Goal: Information Seeking & Learning: Learn about a topic

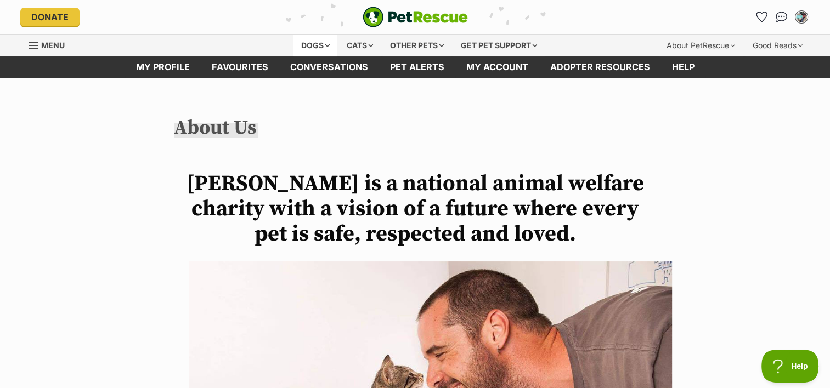
click at [310, 39] on div "Dogs" at bounding box center [316, 46] width 44 height 22
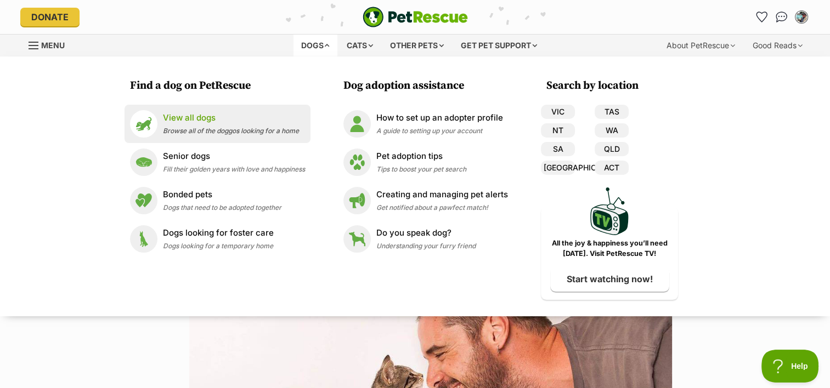
click at [246, 121] on p "View all dogs" at bounding box center [231, 118] width 136 height 13
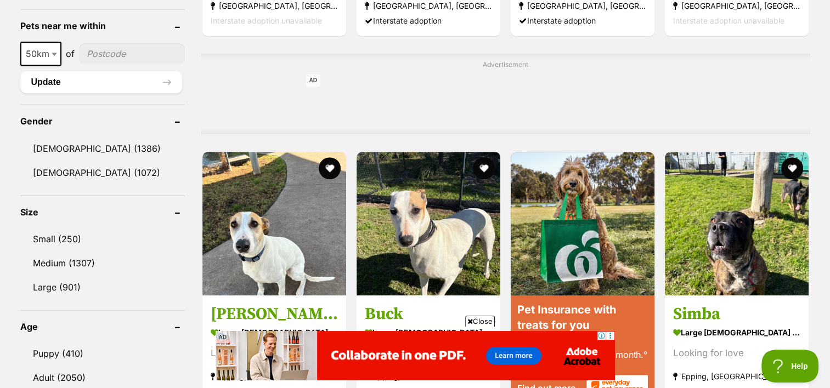
scroll to position [878, 0]
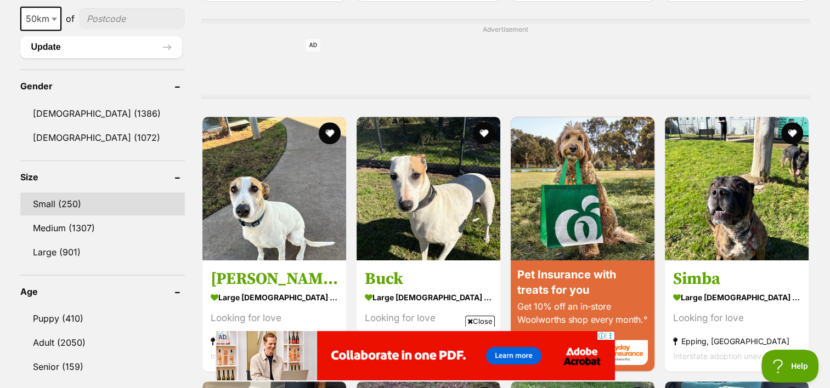
click at [72, 203] on link "Small (250)" at bounding box center [102, 204] width 165 height 23
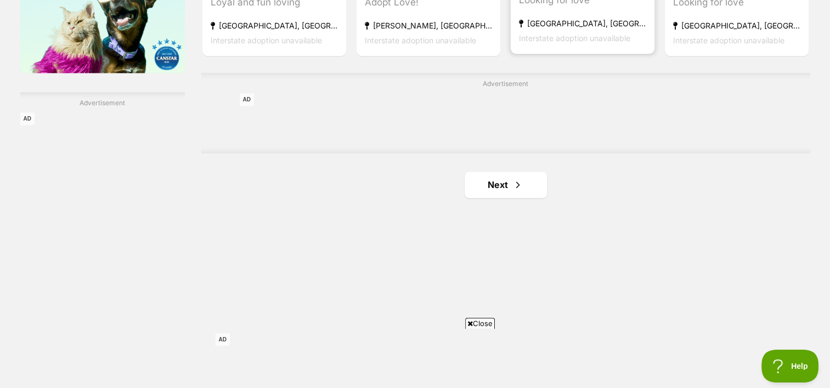
scroll to position [1921, 0]
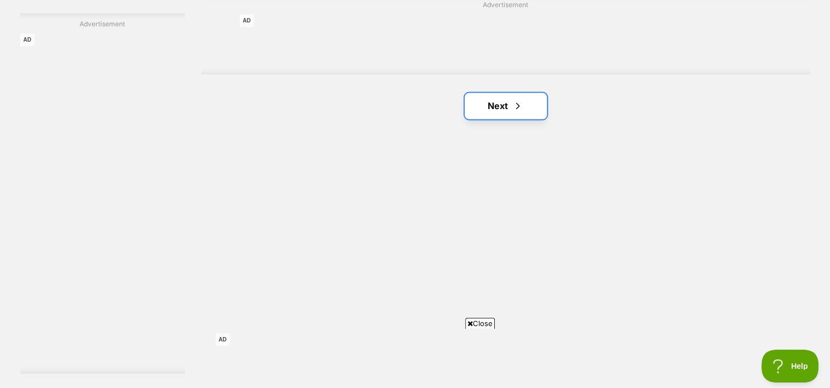
click at [509, 109] on link "Next" at bounding box center [506, 106] width 82 height 26
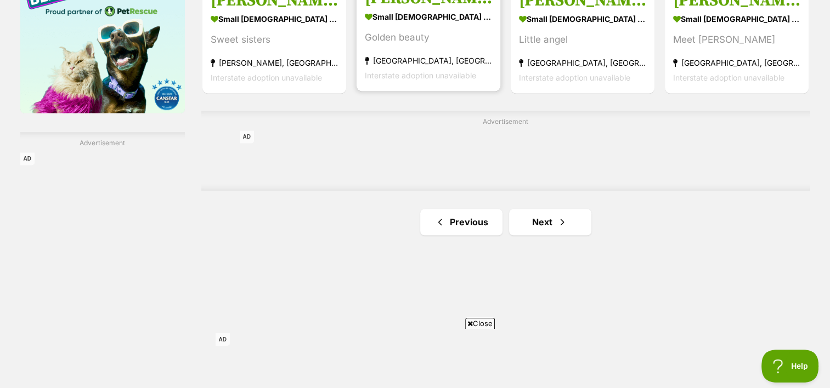
scroll to position [1811, 0]
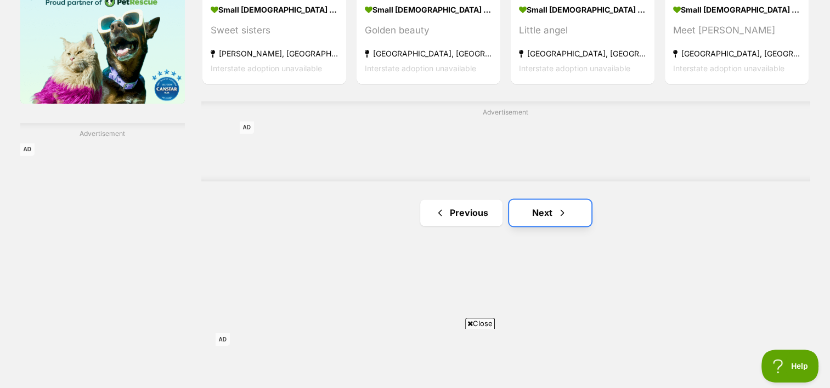
click at [543, 212] on link "Next" at bounding box center [550, 213] width 82 height 26
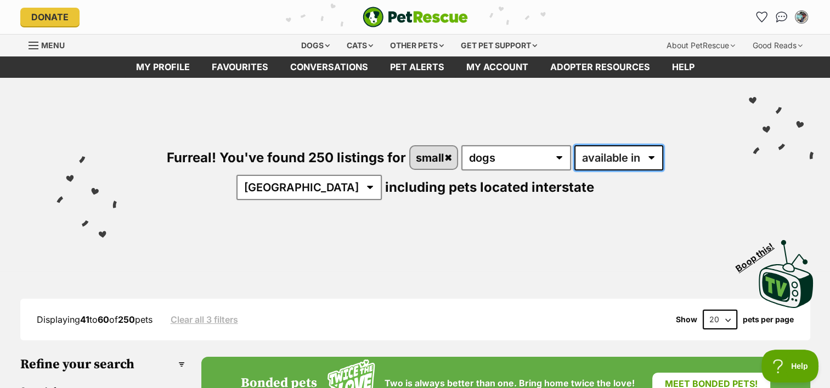
click at [610, 155] on select "available in located in" at bounding box center [619, 157] width 89 height 25
click at [575, 145] on select "available in located in" at bounding box center [619, 157] width 89 height 25
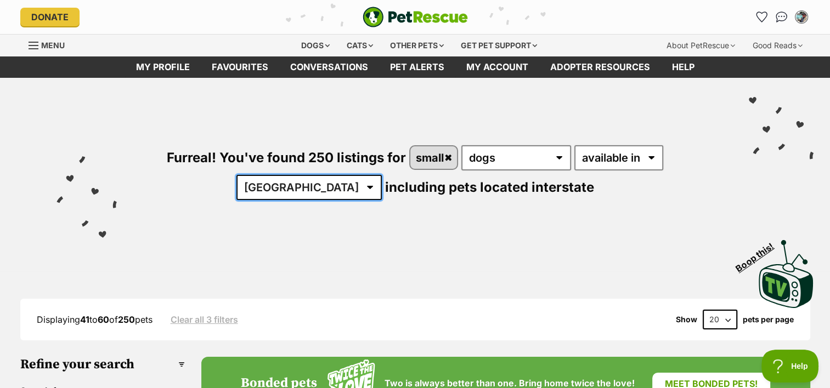
click at [382, 175] on select "Australia ACT NSW NT QLD SA TAS VIC WA" at bounding box center [308, 187] width 145 height 25
select select "[GEOGRAPHIC_DATA]"
click at [382, 175] on select "Australia ACT NSW NT QLD SA TAS VIC WA" at bounding box center [308, 187] width 145 height 25
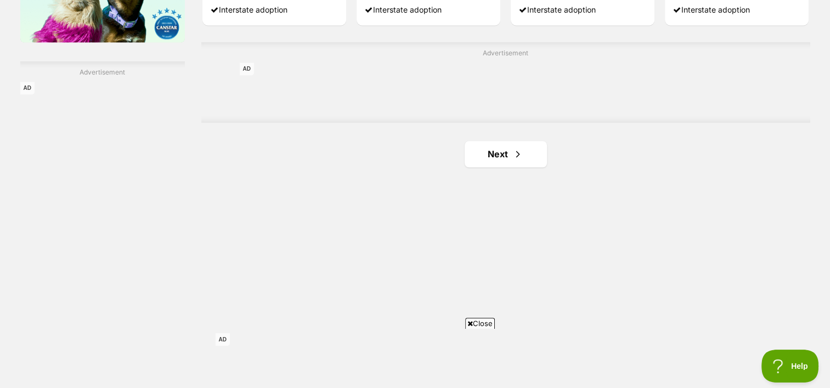
scroll to position [1811, 0]
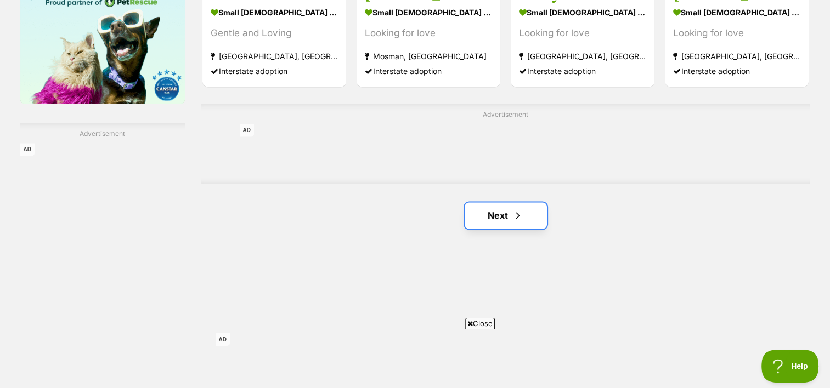
click at [495, 209] on link "Next" at bounding box center [506, 215] width 82 height 26
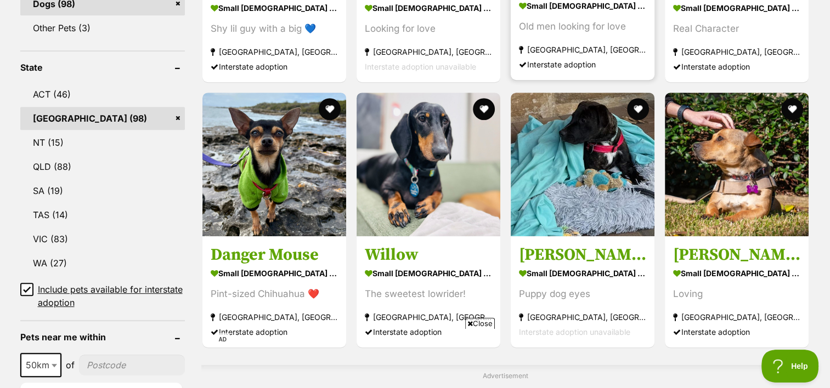
scroll to position [549, 0]
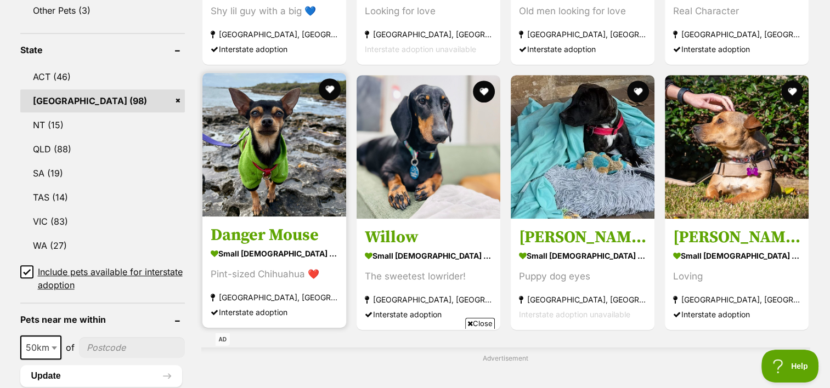
click at [266, 230] on h3 "Danger Mouse" at bounding box center [274, 235] width 127 height 21
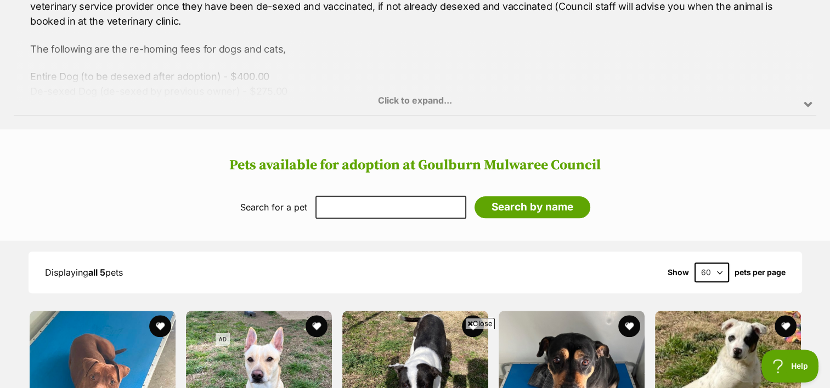
scroll to position [713, 0]
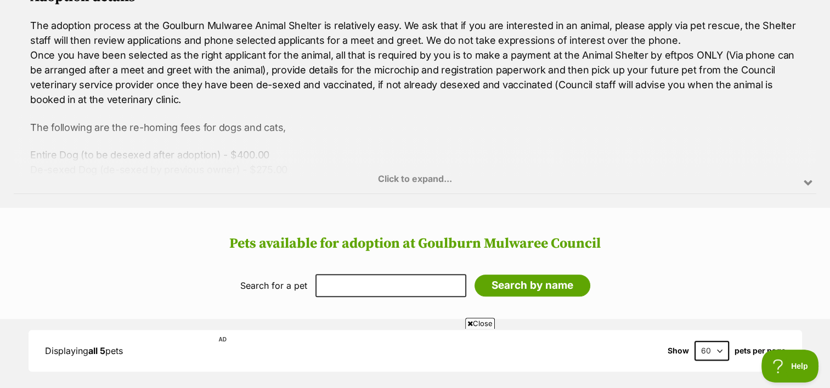
click at [437, 176] on div "Click to expand..." at bounding box center [415, 151] width 803 height 86
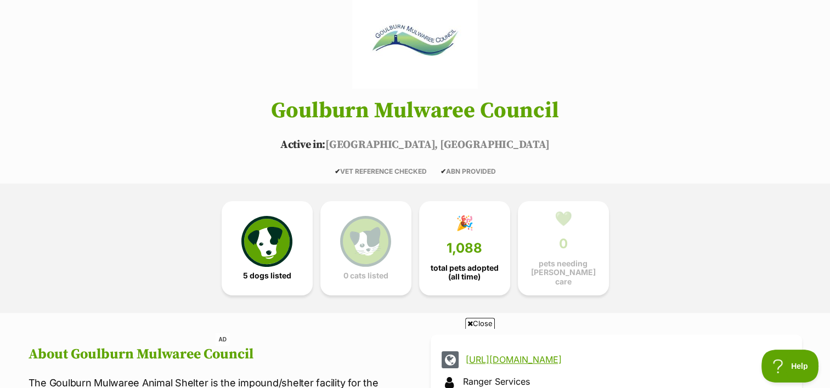
scroll to position [110, 0]
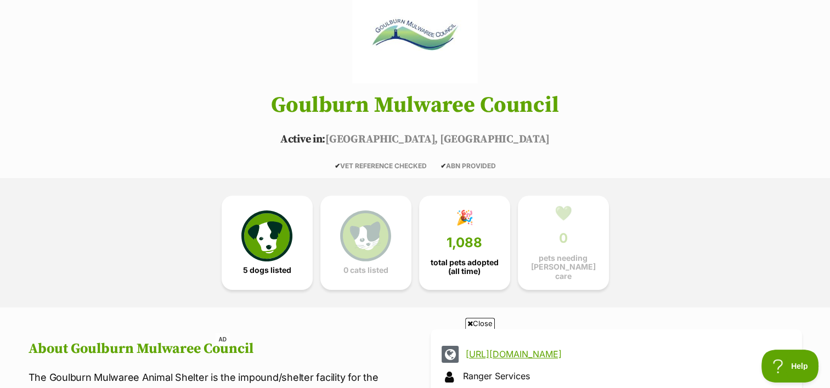
click at [463, 107] on h1 "Goulburn Mulwaree Council" at bounding box center [415, 105] width 807 height 24
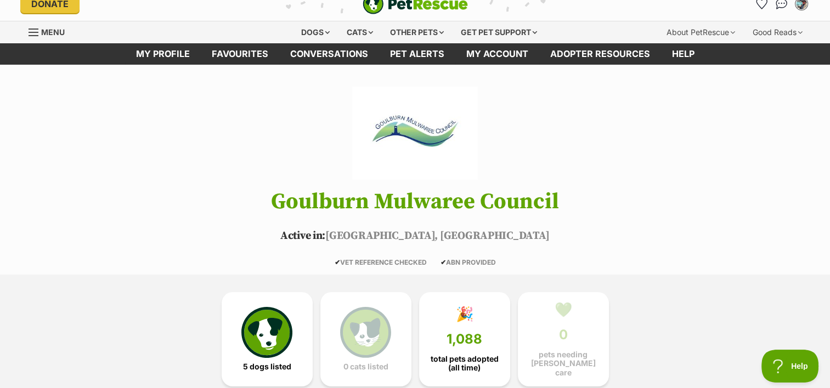
scroll to position [0, 0]
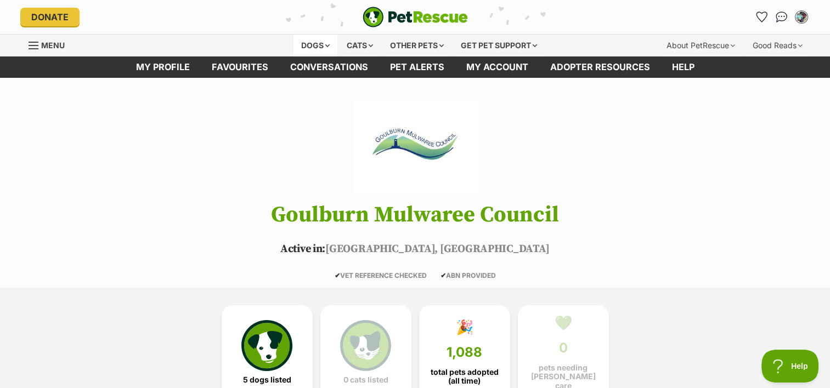
click at [313, 43] on div "Dogs" at bounding box center [316, 46] width 44 height 22
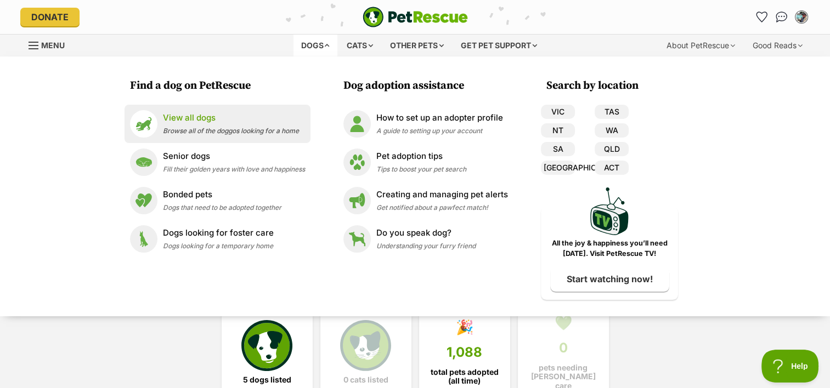
click at [199, 121] on p "View all dogs" at bounding box center [231, 118] width 136 height 13
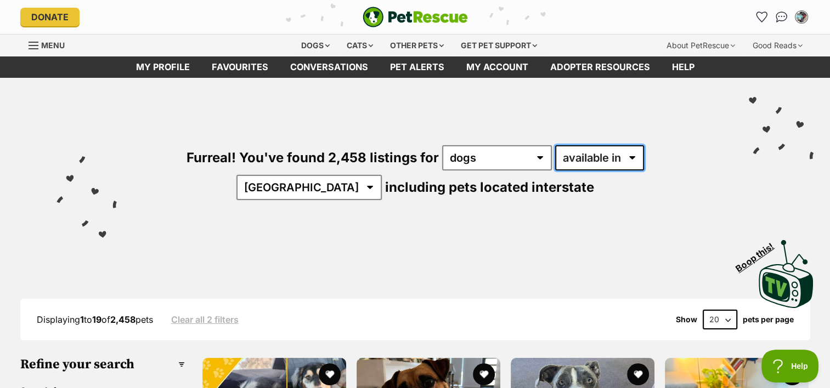
click at [594, 156] on select "available in located in" at bounding box center [599, 157] width 89 height 25
click at [586, 161] on select "available in located in" at bounding box center [599, 157] width 89 height 25
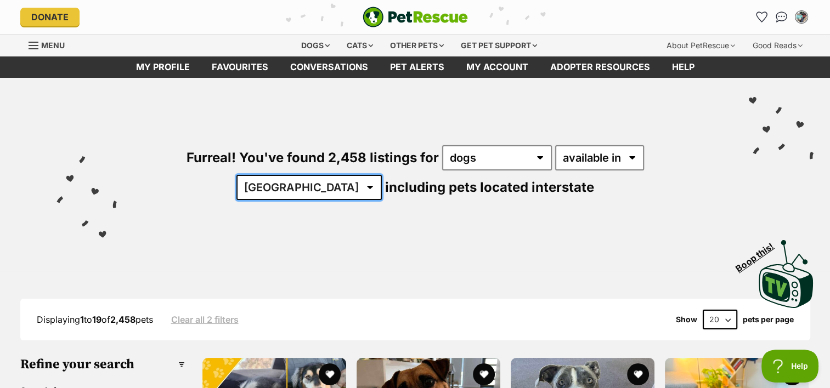
click at [382, 175] on select "Australia ACT NSW NT QLD SA TAS VIC WA" at bounding box center [308, 187] width 145 height 25
select select "[GEOGRAPHIC_DATA]"
click at [382, 175] on select "Australia ACT NSW NT QLD SA TAS VIC WA" at bounding box center [308, 187] width 145 height 25
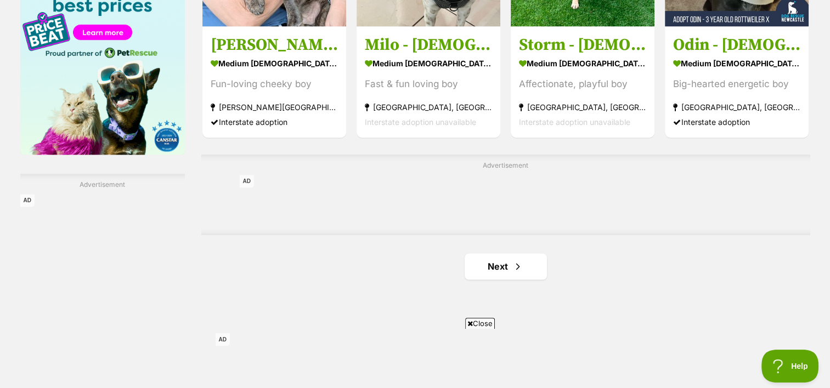
scroll to position [1756, 0]
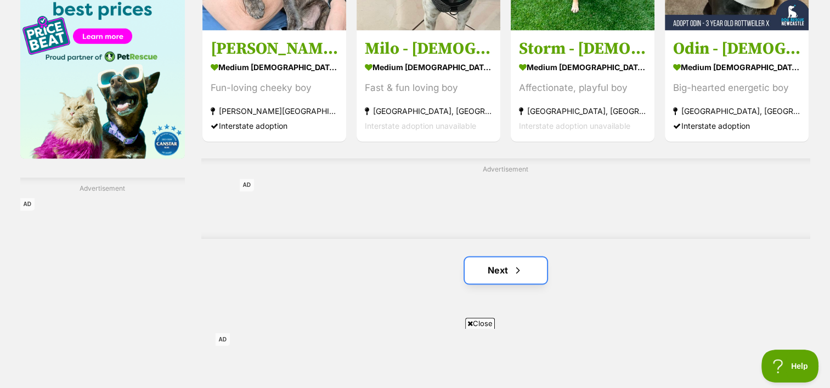
click at [506, 268] on link "Next" at bounding box center [506, 270] width 82 height 26
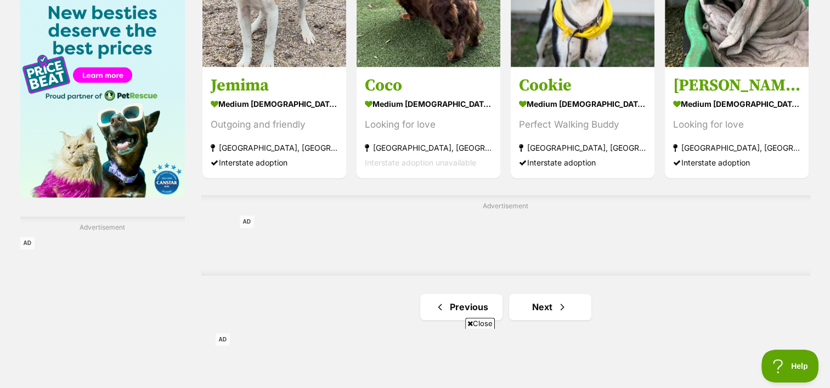
scroll to position [1701, 0]
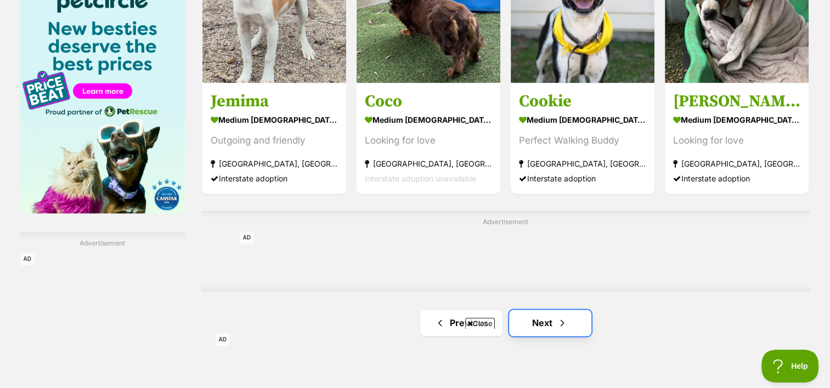
click at [550, 323] on link "Next" at bounding box center [550, 323] width 82 height 26
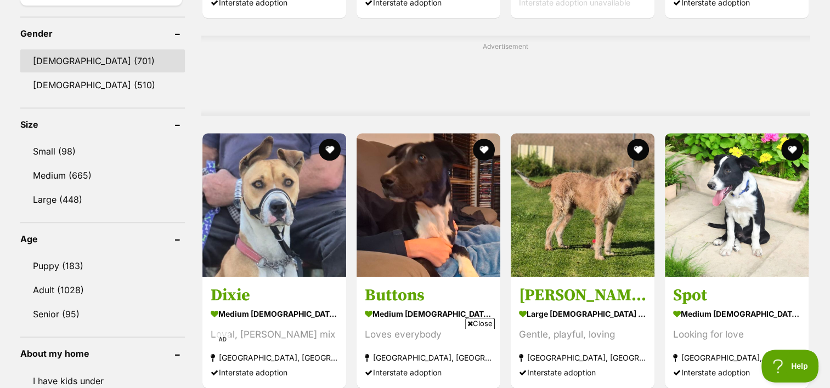
scroll to position [768, 0]
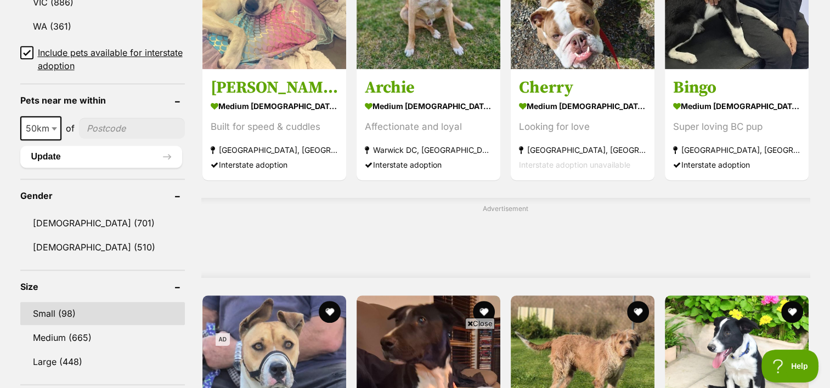
click at [50, 313] on link "Small (98)" at bounding box center [102, 313] width 165 height 23
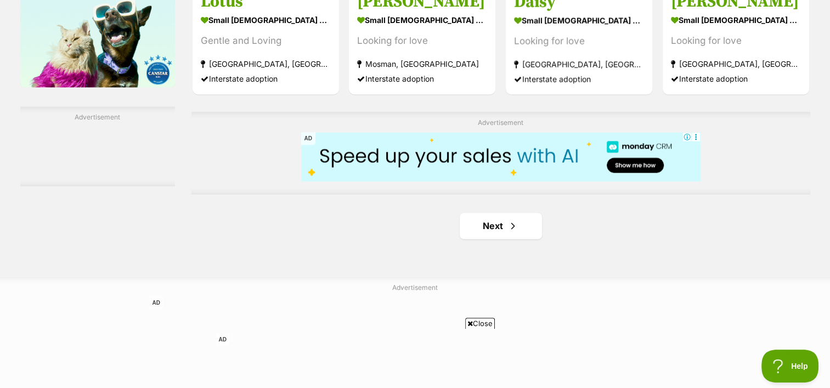
scroll to position [1811, 0]
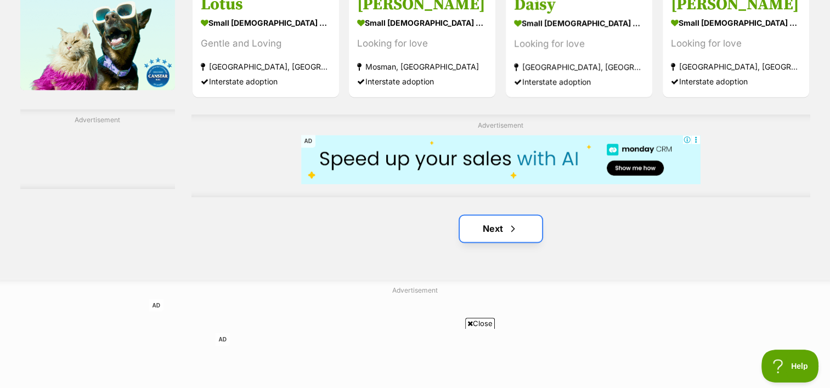
click at [535, 228] on link "Next" at bounding box center [501, 229] width 82 height 26
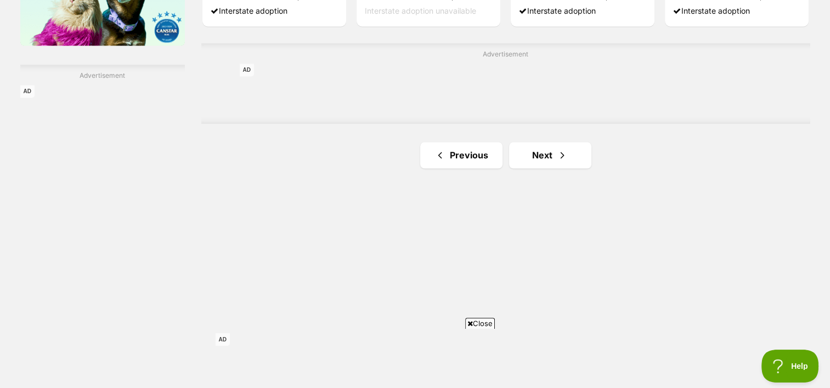
scroll to position [1866, 0]
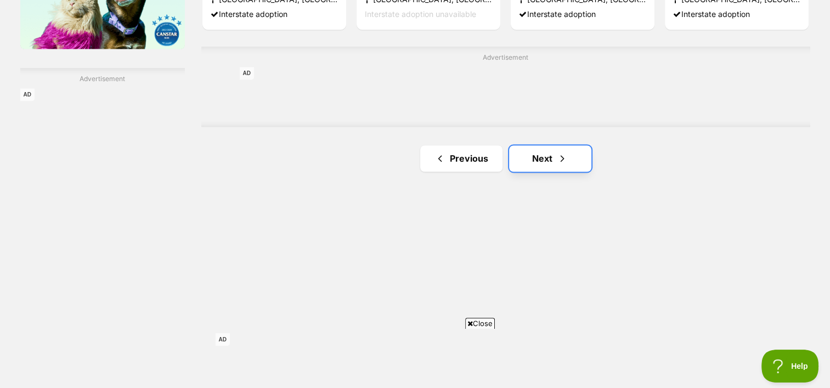
click at [544, 155] on link "Next" at bounding box center [550, 158] width 82 height 26
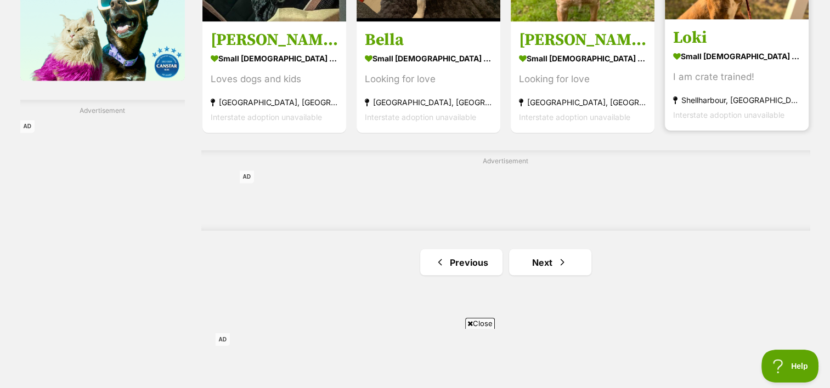
scroll to position [1866, 0]
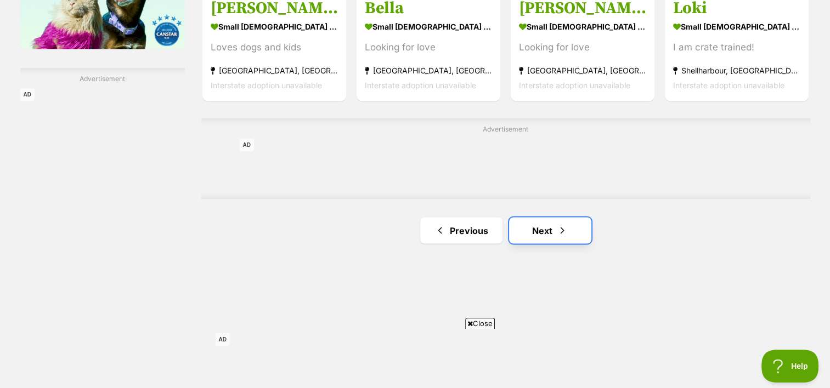
click at [542, 222] on link "Next" at bounding box center [550, 230] width 82 height 26
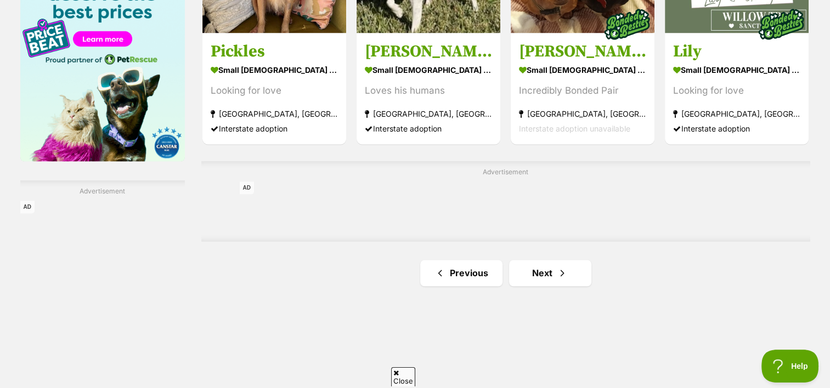
scroll to position [1756, 0]
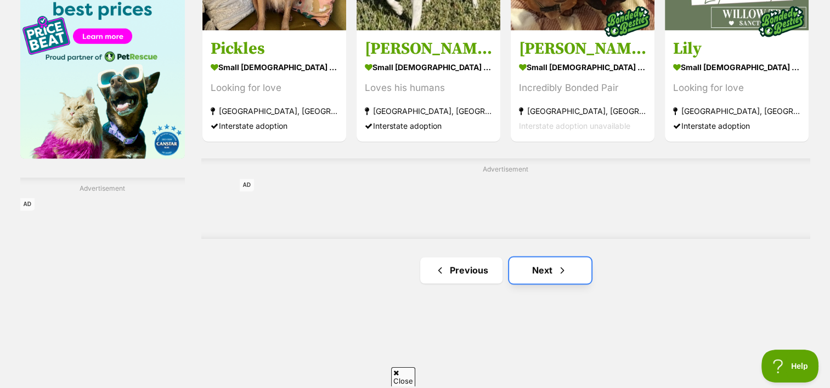
click at [534, 267] on link "Next" at bounding box center [550, 270] width 82 height 26
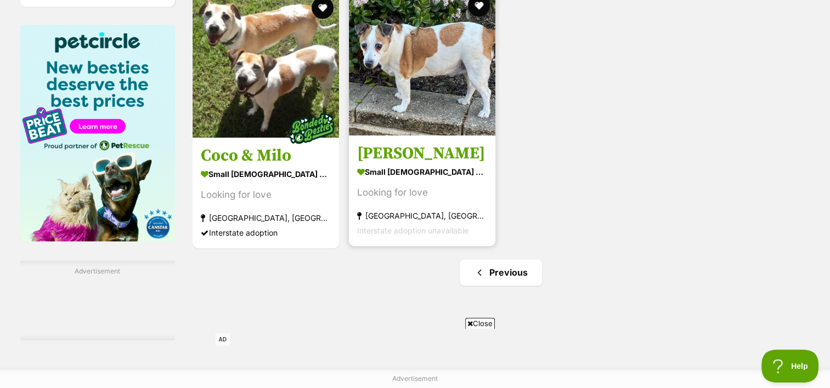
scroll to position [1646, 0]
